Goal: Information Seeking & Learning: Learn about a topic

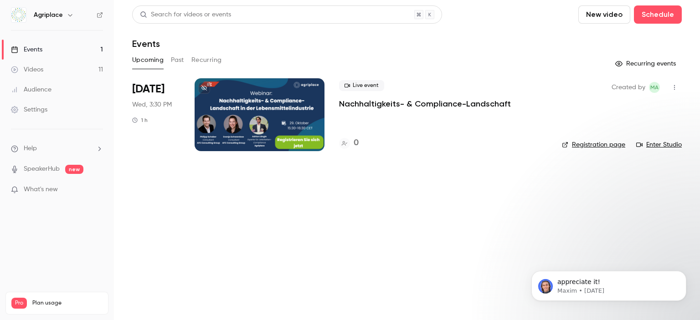
click at [182, 60] on button "Past" at bounding box center [177, 60] width 13 height 15
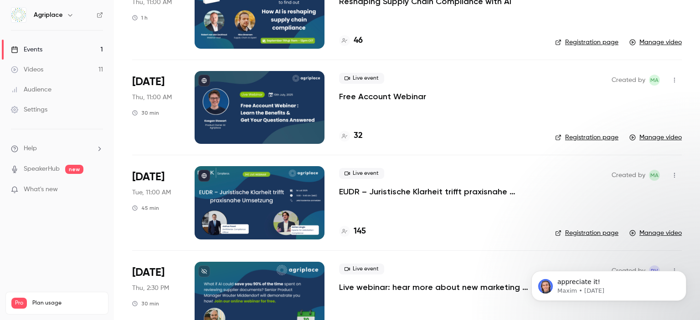
scroll to position [323, 0]
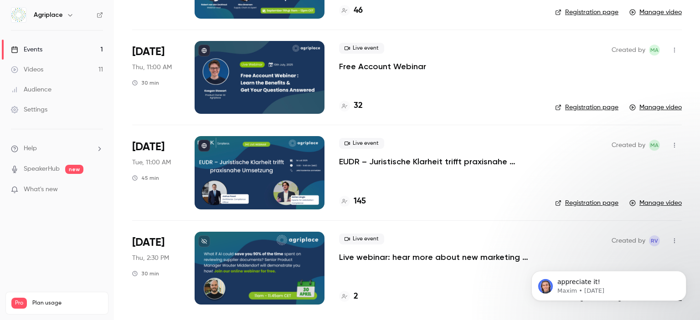
click at [410, 162] on p "EUDR – Juristische Klarheit trifft praxisnahe Umsetzung" at bounding box center [439, 161] width 201 height 11
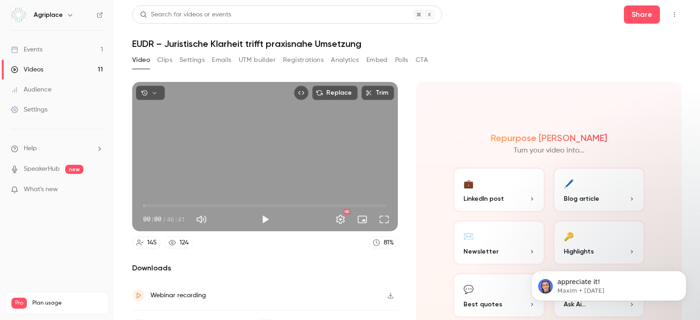
click at [224, 58] on button "Emails" at bounding box center [221, 60] width 19 height 15
